Goal: Task Accomplishment & Management: Complete application form

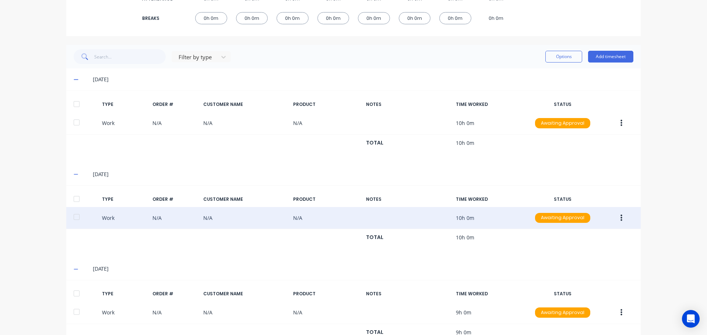
scroll to position [174, 0]
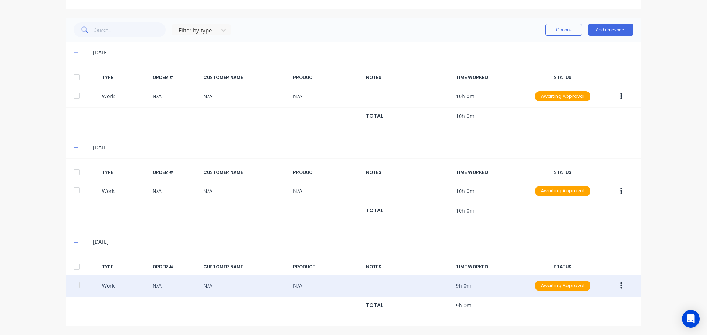
click at [621, 286] on button "button" at bounding box center [621, 285] width 17 height 13
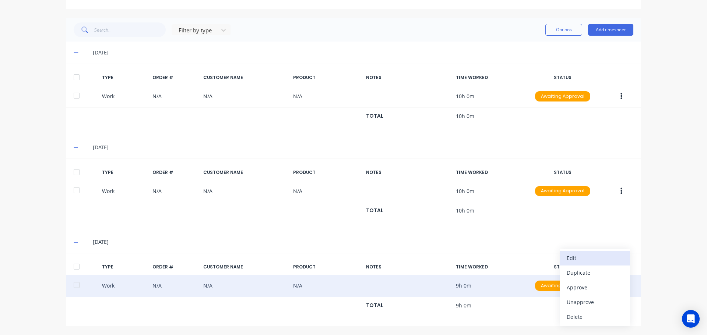
click at [577, 259] on div "Edit" at bounding box center [595, 258] width 57 height 11
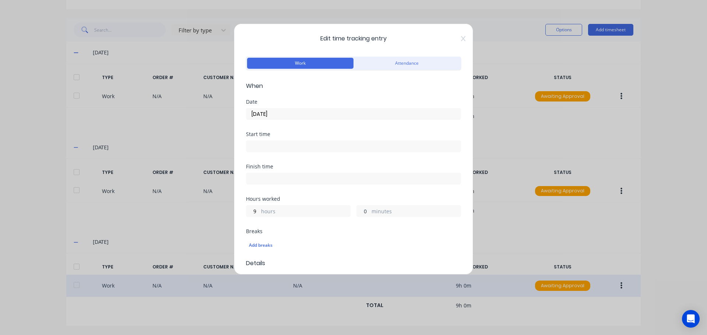
click at [363, 209] on input "0" at bounding box center [363, 211] width 13 height 11
click at [373, 248] on div "Add breaks" at bounding box center [353, 246] width 209 height 10
click at [362, 212] on input "030" at bounding box center [363, 211] width 13 height 11
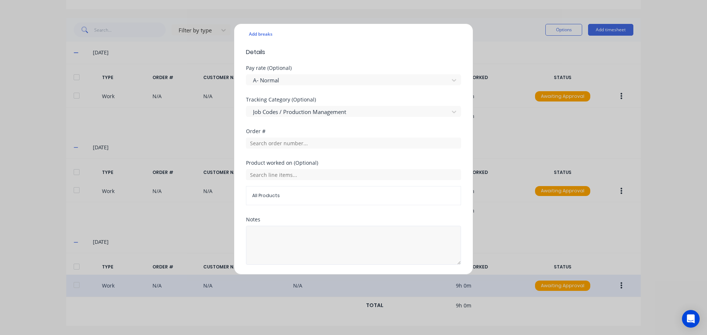
scroll to position [236, 0]
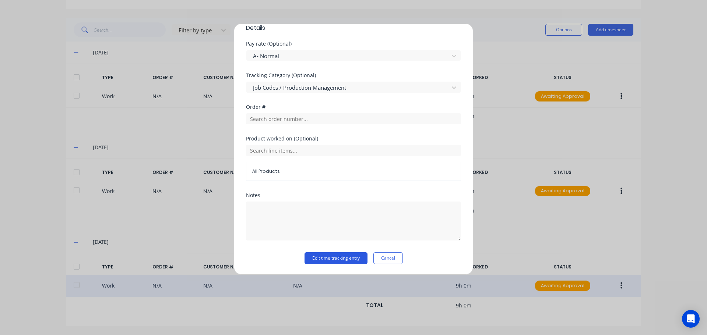
type input "30"
click at [324, 257] on button "Edit time tracking entry" at bounding box center [335, 259] width 63 height 12
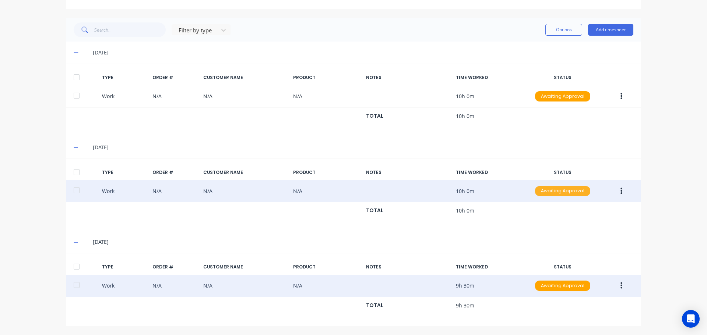
click at [552, 191] on div "Awaiting Approval" at bounding box center [562, 191] width 55 height 10
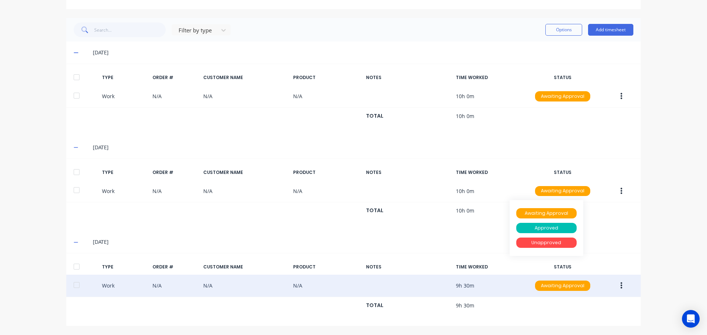
click at [676, 133] on div "dashboard products sales purchasing productivity dashboard products Product Cat…" at bounding box center [353, 167] width 707 height 335
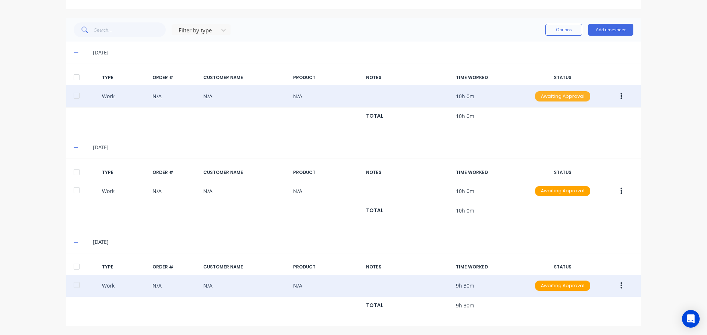
click at [562, 94] on div "Awaiting Approval" at bounding box center [562, 96] width 55 height 10
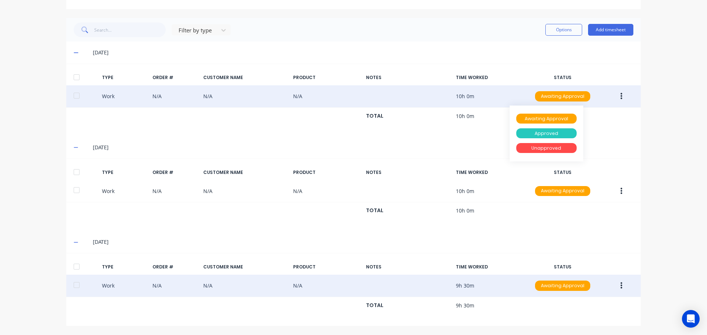
click at [550, 131] on div "Approved" at bounding box center [546, 133] width 60 height 10
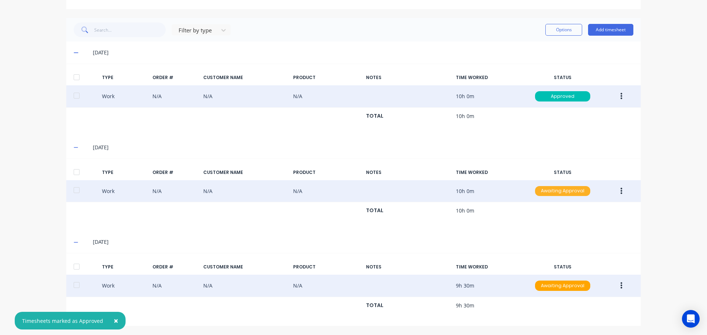
click at [555, 190] on div "Awaiting Approval" at bounding box center [562, 191] width 55 height 10
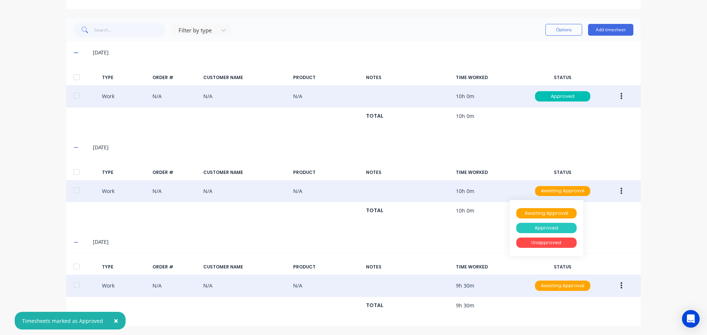
click at [540, 226] on div "Approved" at bounding box center [546, 228] width 60 height 10
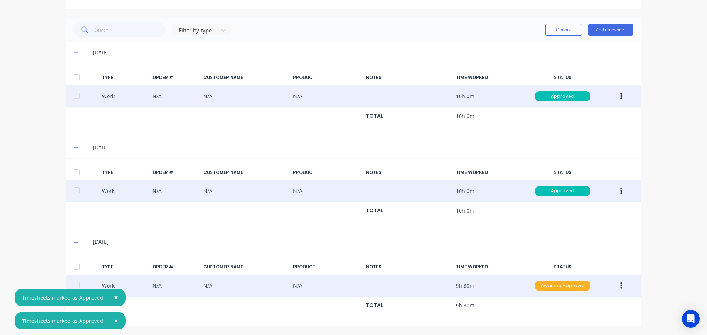
click at [557, 286] on div "Awaiting Approval" at bounding box center [562, 286] width 55 height 10
click at [547, 317] on div "Approved" at bounding box center [546, 323] width 60 height 13
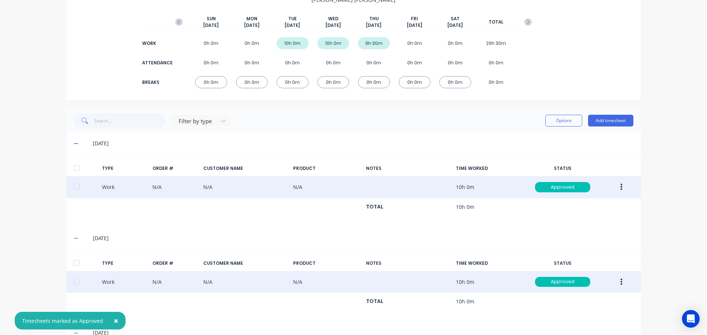
scroll to position [0, 0]
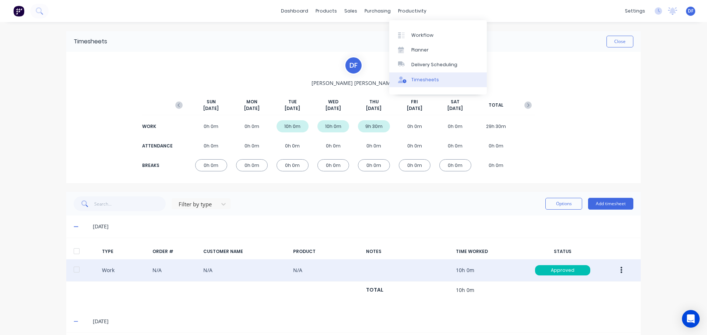
click at [416, 78] on div "Timesheets" at bounding box center [425, 80] width 28 height 7
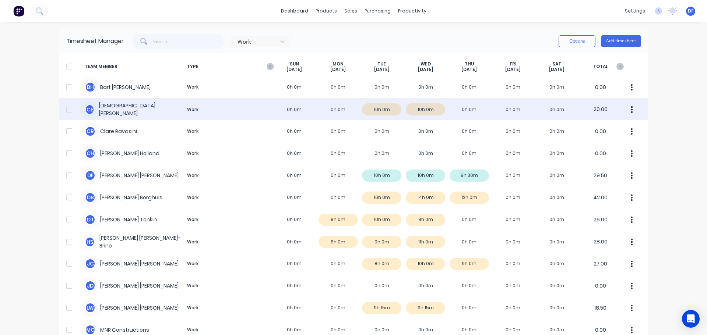
click at [402, 109] on div "C E [PERSON_NAME] Work 0h 0m 0h 0m 10h 0m 10h 0m 0h 0m 0h 0m 0h 0m 20.00" at bounding box center [353, 109] width 589 height 22
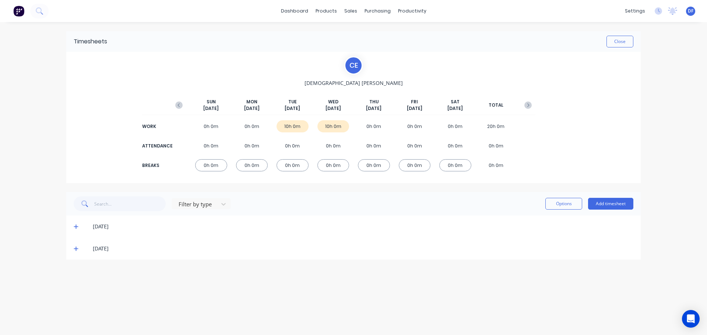
click at [301, 128] on div "10h 0m" at bounding box center [292, 126] width 32 height 12
click at [76, 227] on icon at bounding box center [76, 227] width 4 height 4
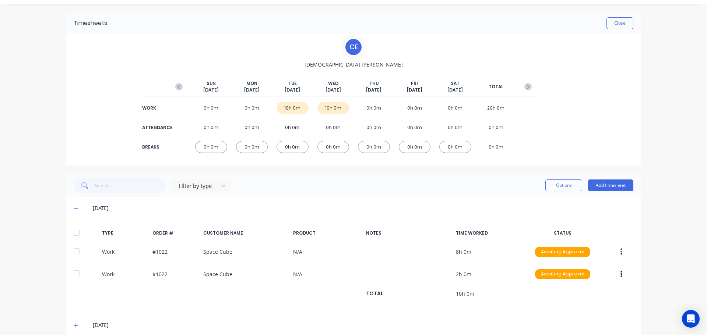
scroll to position [29, 0]
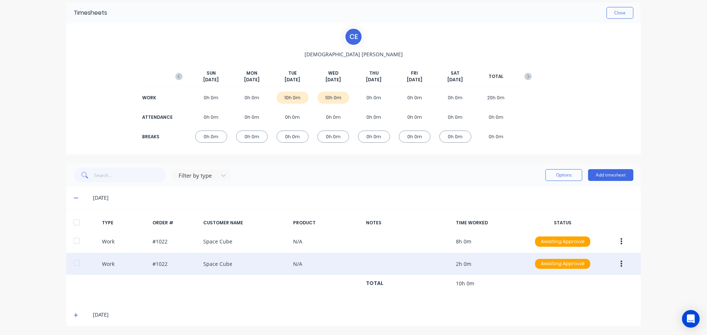
click at [125, 264] on div "Work #1022 Space Cube N/A 2h 0m Awaiting Approval" at bounding box center [353, 264] width 574 height 22
click at [329, 265] on div "Work #1022 Space Cube N/A 2h 0m Awaiting Approval" at bounding box center [353, 264] width 574 height 22
click at [617, 265] on button "button" at bounding box center [621, 264] width 17 height 13
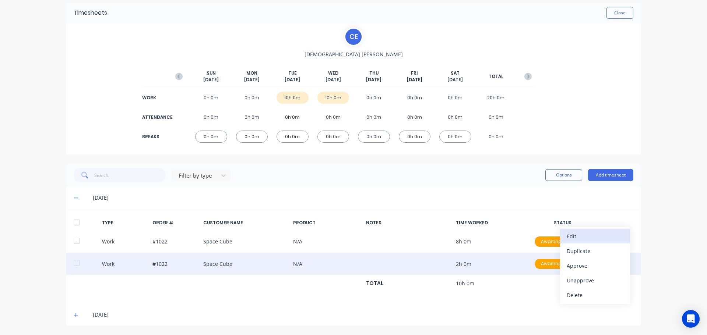
click at [579, 237] on div "Edit" at bounding box center [595, 236] width 57 height 11
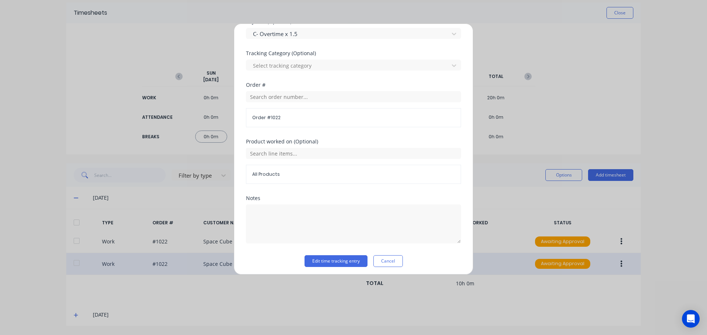
scroll to position [261, 0]
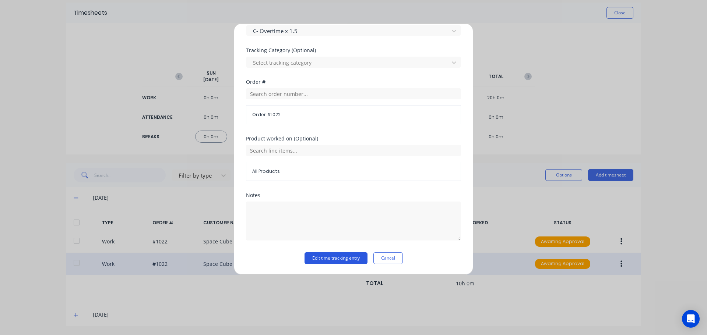
click at [314, 258] on button "Edit time tracking entry" at bounding box center [335, 259] width 63 height 12
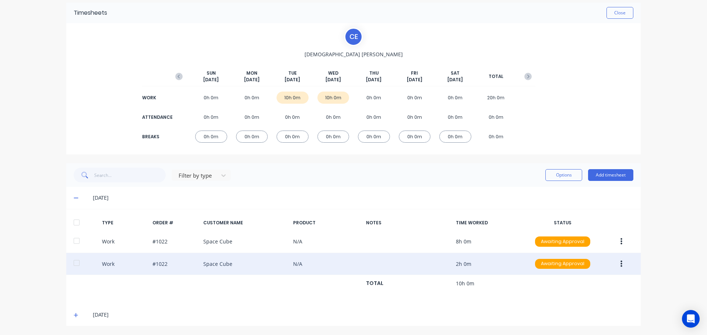
click at [74, 199] on icon at bounding box center [76, 197] width 5 height 5
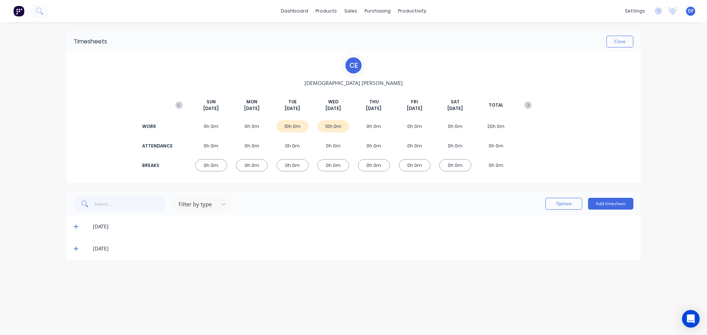
click at [75, 225] on icon at bounding box center [76, 226] width 5 height 5
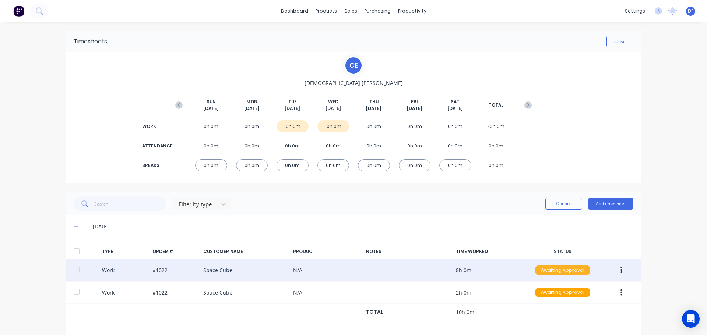
click at [539, 269] on div "Awaiting Approval" at bounding box center [562, 270] width 55 height 10
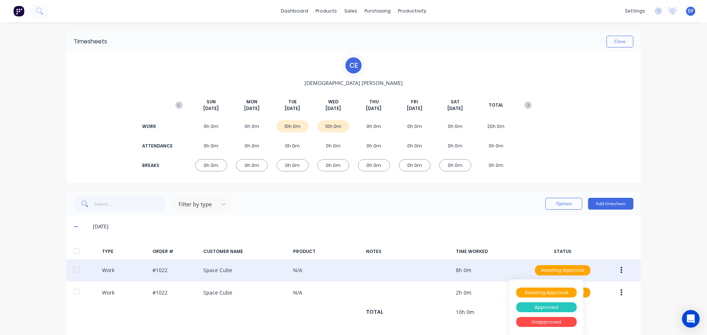
click at [537, 303] on div "Approved" at bounding box center [546, 308] width 60 height 10
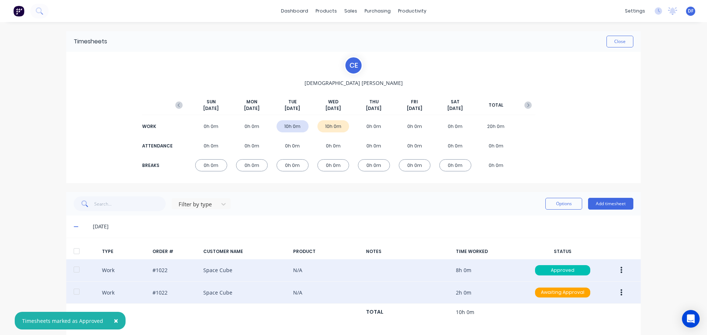
click at [549, 285] on div "Work #1022 Space Cube N/A 2h 0m Awaiting Approval" at bounding box center [353, 293] width 574 height 22
click at [548, 293] on div "Awaiting Approval" at bounding box center [562, 293] width 55 height 10
click at [540, 324] on div "Approved" at bounding box center [546, 329] width 60 height 13
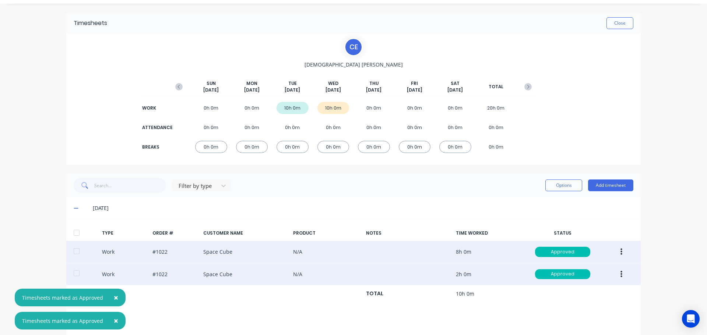
scroll to position [29, 0]
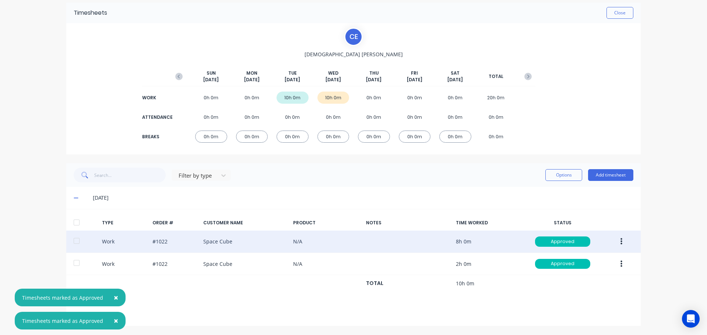
click at [74, 199] on icon at bounding box center [76, 197] width 5 height 5
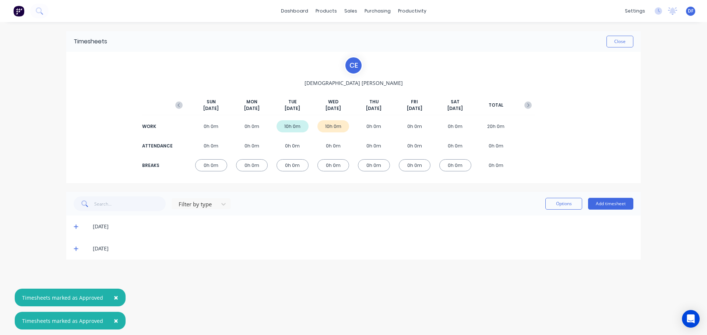
scroll to position [0, 0]
click at [74, 253] on div "[DATE]" at bounding box center [353, 249] width 574 height 22
click at [75, 250] on icon at bounding box center [76, 248] width 5 height 5
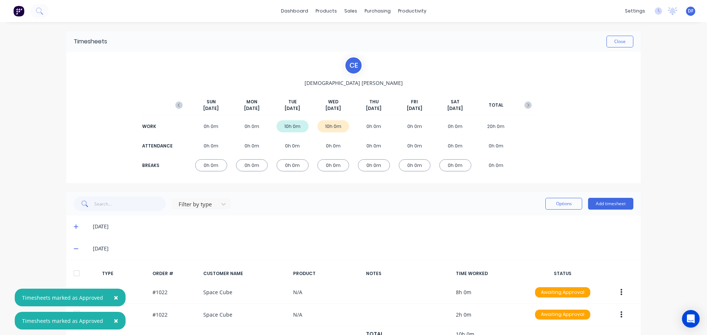
scroll to position [29, 0]
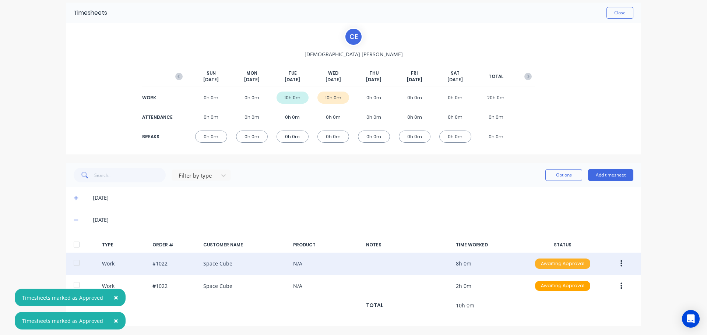
click at [546, 264] on div "Awaiting Approval" at bounding box center [562, 264] width 55 height 10
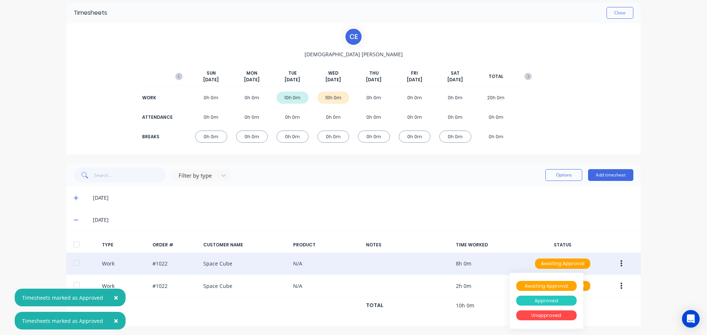
click at [539, 302] on div "Approved" at bounding box center [546, 301] width 60 height 10
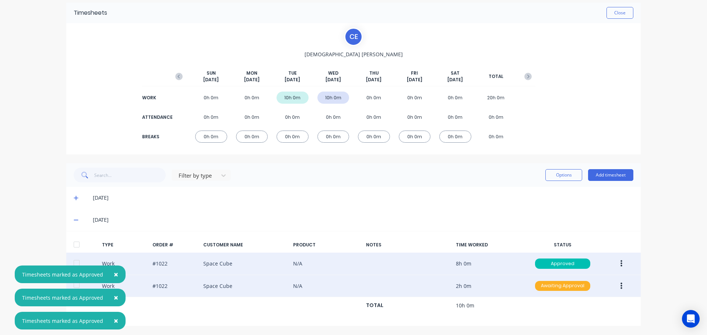
click at [572, 289] on div "Awaiting Approval" at bounding box center [562, 286] width 55 height 10
click at [538, 320] on div "Approved" at bounding box center [546, 323] width 60 height 10
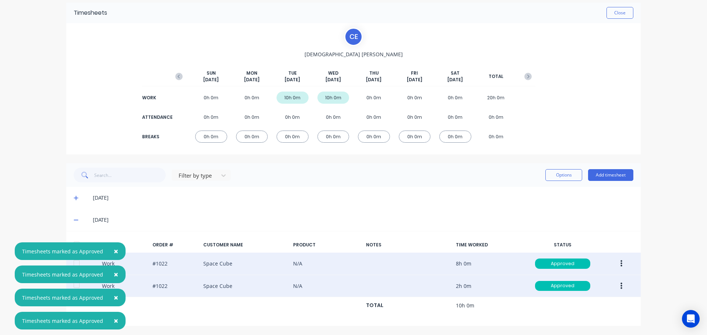
click at [74, 221] on icon at bounding box center [76, 220] width 4 height 1
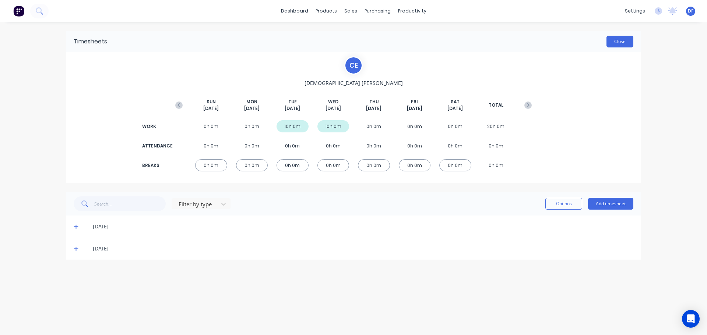
click at [611, 45] on button "Close" at bounding box center [619, 42] width 27 height 12
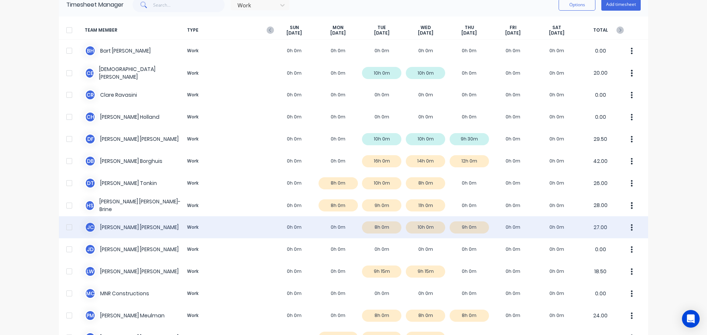
scroll to position [37, 0]
click at [174, 229] on div "[PERSON_NAME] Work 0h 0m 0h 0m 8h 0m 10h 0m 9h 0m 0h 0m 0h 0m 27.00" at bounding box center [353, 227] width 589 height 22
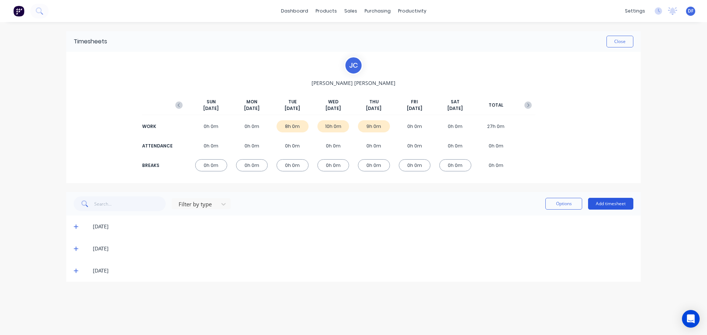
click at [612, 203] on button "Add timesheet" at bounding box center [610, 204] width 45 height 12
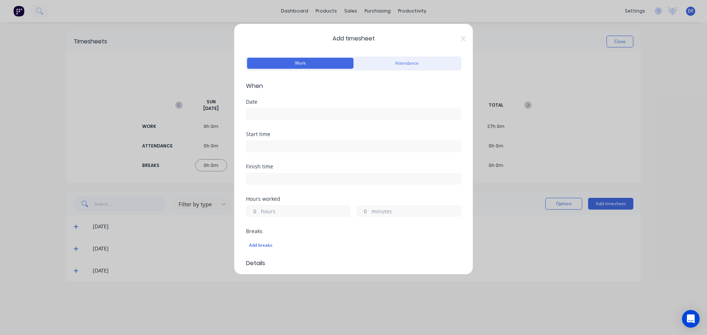
click at [283, 117] on input at bounding box center [353, 114] width 214 height 11
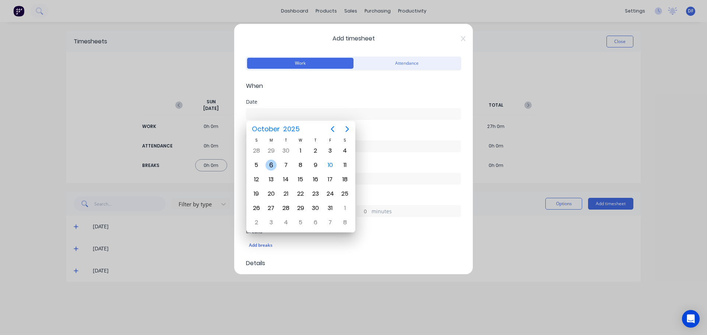
click at [271, 166] on div "6" at bounding box center [270, 165] width 11 height 11
type input "[DATE]"
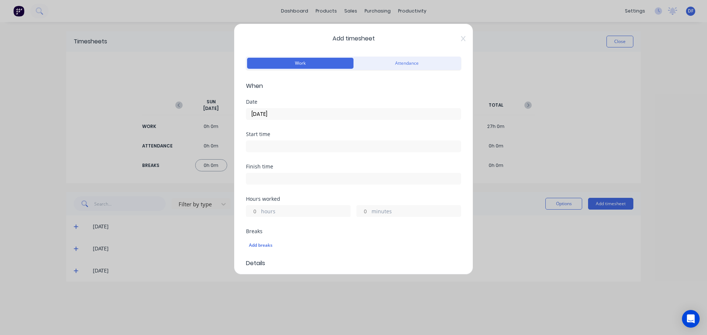
click at [299, 143] on input at bounding box center [353, 146] width 214 height 11
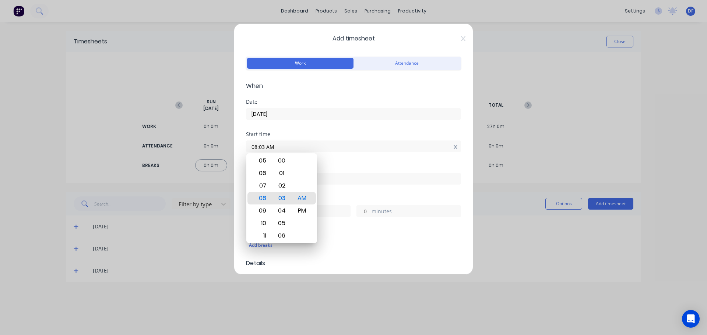
click at [454, 146] on icon at bounding box center [456, 147] width 4 height 5
type input "08:03 AM"
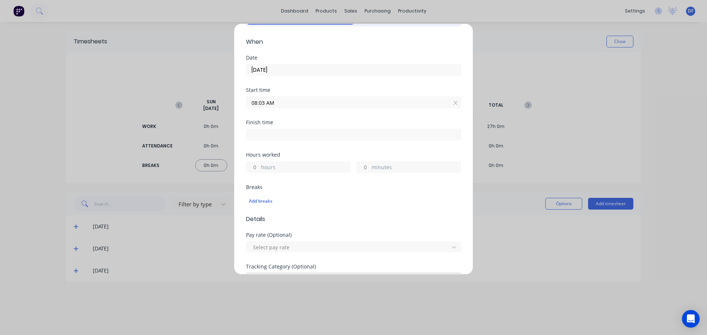
scroll to position [110, 0]
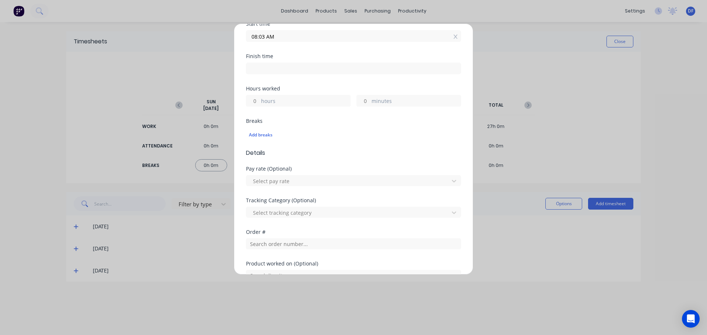
click at [296, 101] on label "hours" at bounding box center [305, 101] width 89 height 9
click at [259, 101] on input "hours" at bounding box center [252, 100] width 13 height 11
type input "8"
type input "04:03 PM"
type input "0"
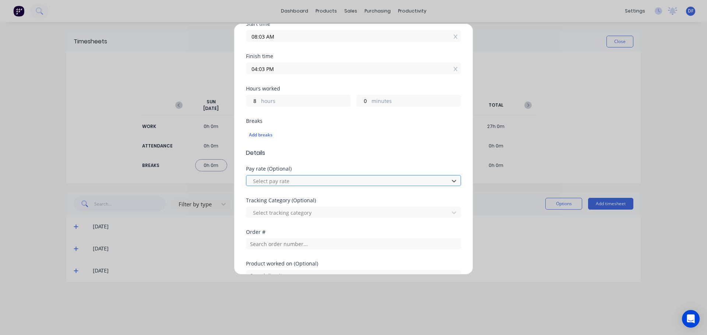
scroll to position [203, 0]
click at [529, 254] on div "Add timesheet Work Attendance When Date [DATE] Start time 08:03 AM Finish time …" at bounding box center [353, 167] width 707 height 335
click at [603, 244] on div "Add timesheet Work Attendance When Date [DATE] Start time 08:03 AM Finish time …" at bounding box center [353, 167] width 707 height 335
drag, startPoint x: 618, startPoint y: 47, endPoint x: 546, endPoint y: 41, distance: 72.8
click at [618, 47] on div "Add timesheet Work Attendance When Date [DATE] Start time 08:03 AM Finish time …" at bounding box center [353, 167] width 707 height 335
